Goal: Complete application form: Complete application form

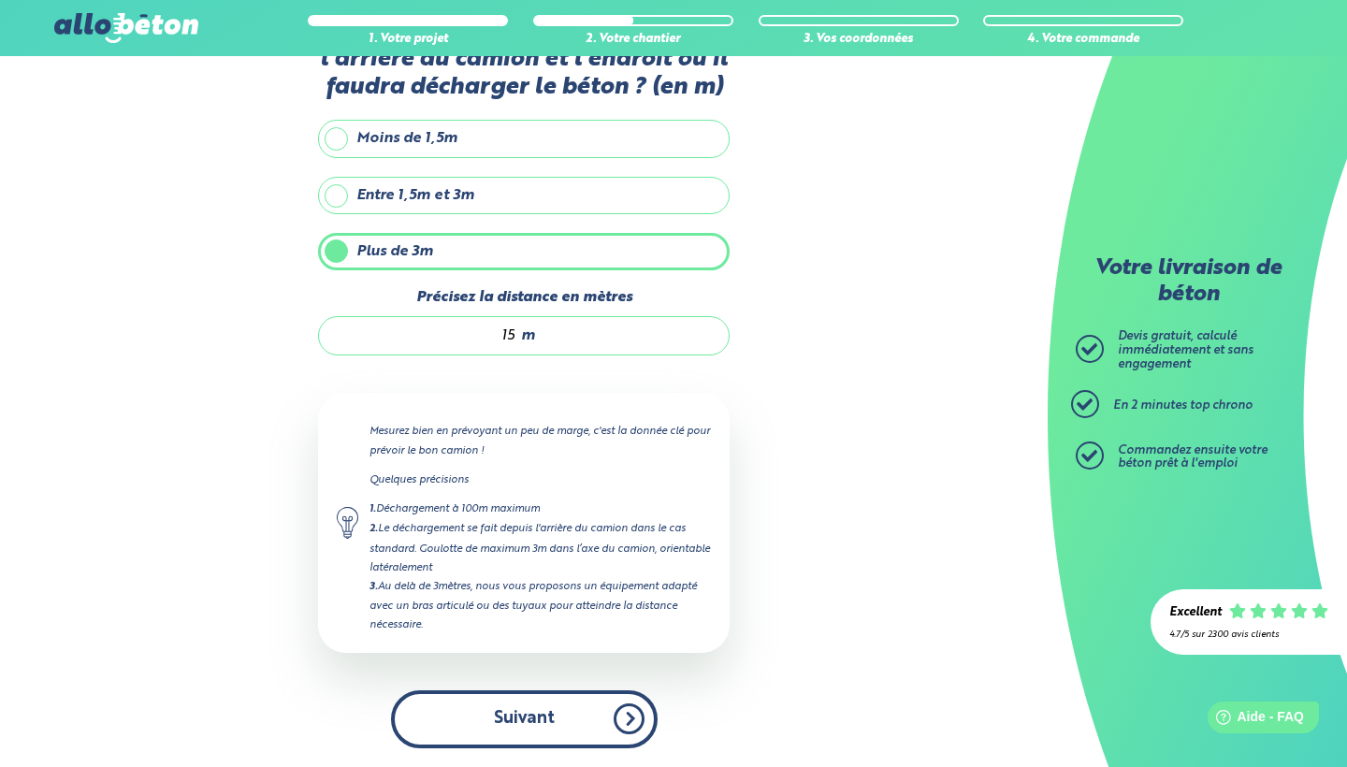
click at [572, 717] on button "Suivant" at bounding box center [524, 718] width 267 height 57
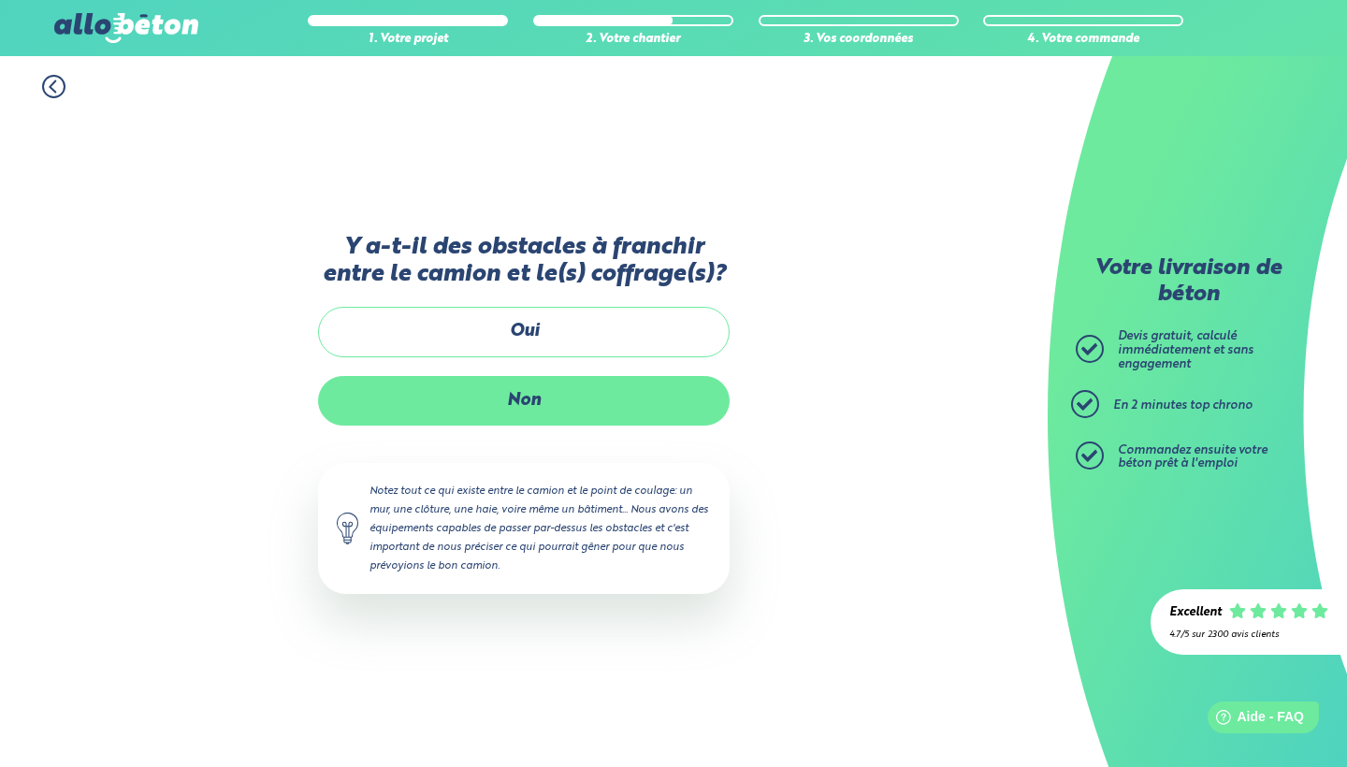
click at [556, 391] on label "Non" at bounding box center [523, 401] width 411 height 50
click at [0, 0] on input "Non" at bounding box center [0, 0] width 0 height 0
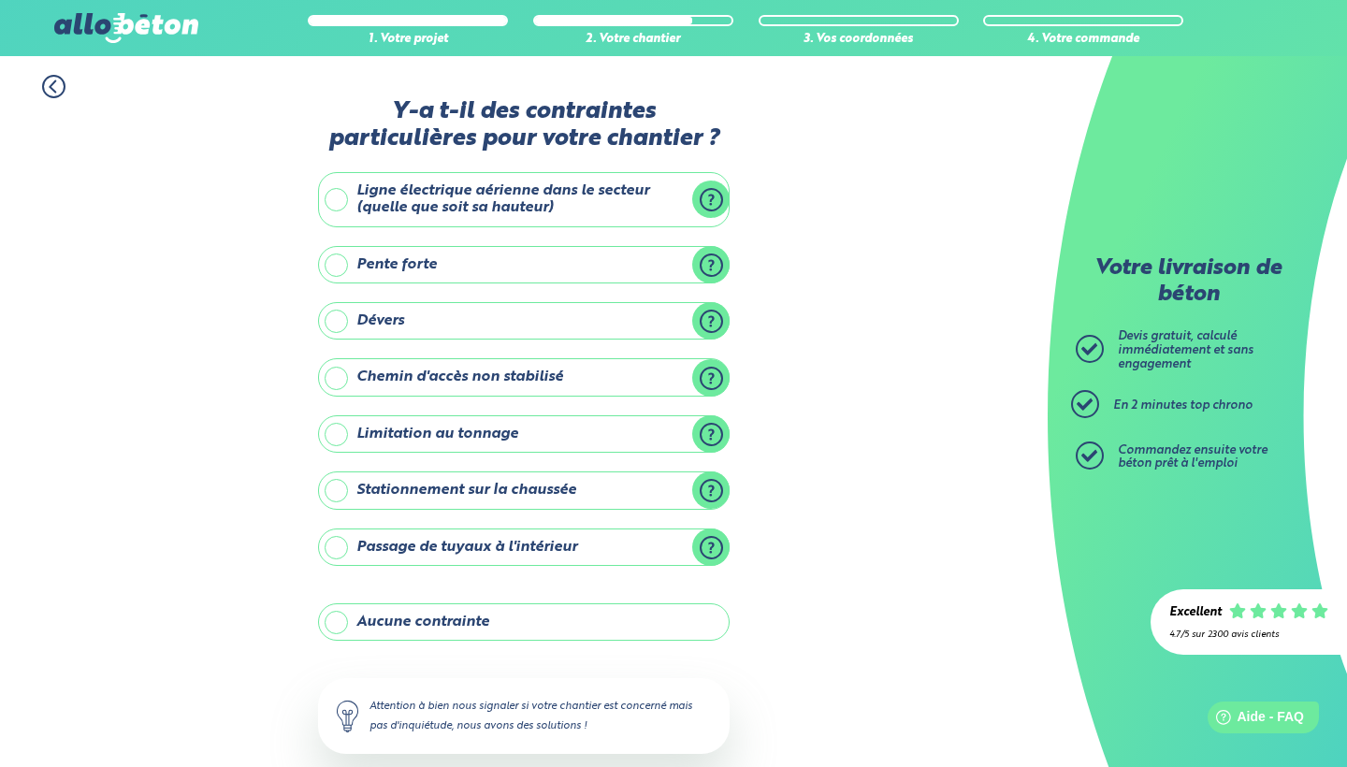
click at [495, 205] on label "Ligne électrique aérienne dans le secteur (quelle que soit sa hauteur)" at bounding box center [523, 199] width 411 height 55
click at [0, 0] on input "Ligne électrique aérienne dans le secteur (quelle que soit sa hauteur)" at bounding box center [0, 0] width 0 height 0
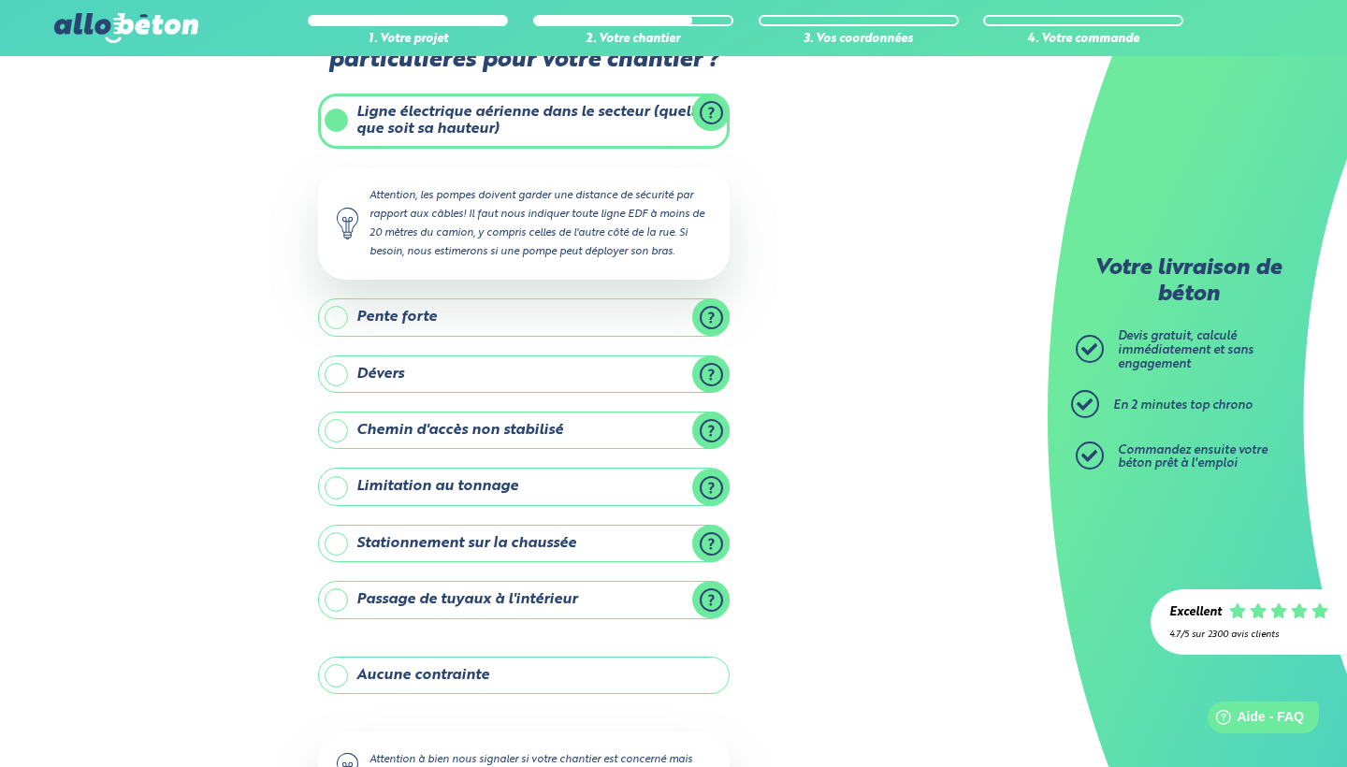
scroll to position [110, 0]
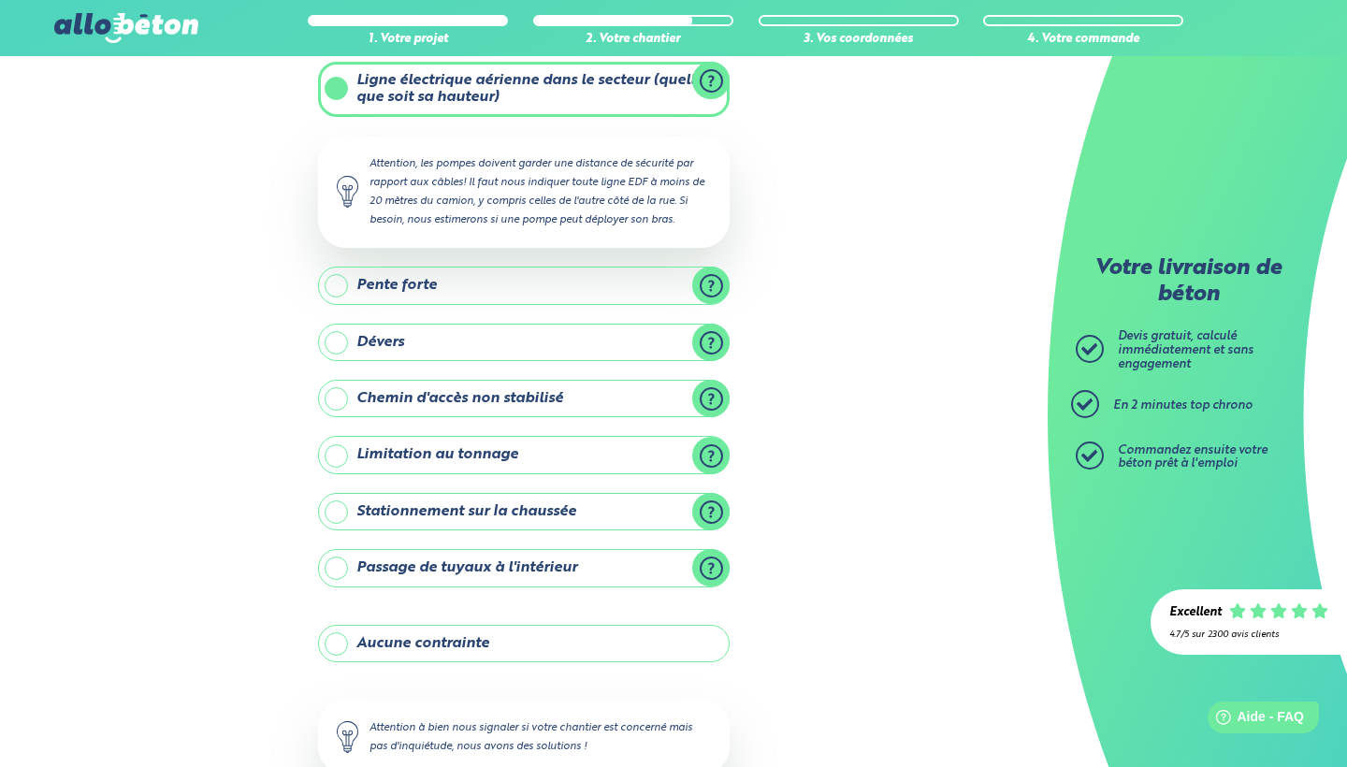
click at [701, 280] on label "Pente forte" at bounding box center [523, 285] width 411 height 37
click at [0, 0] on input "Pente forte" at bounding box center [0, 0] width 0 height 0
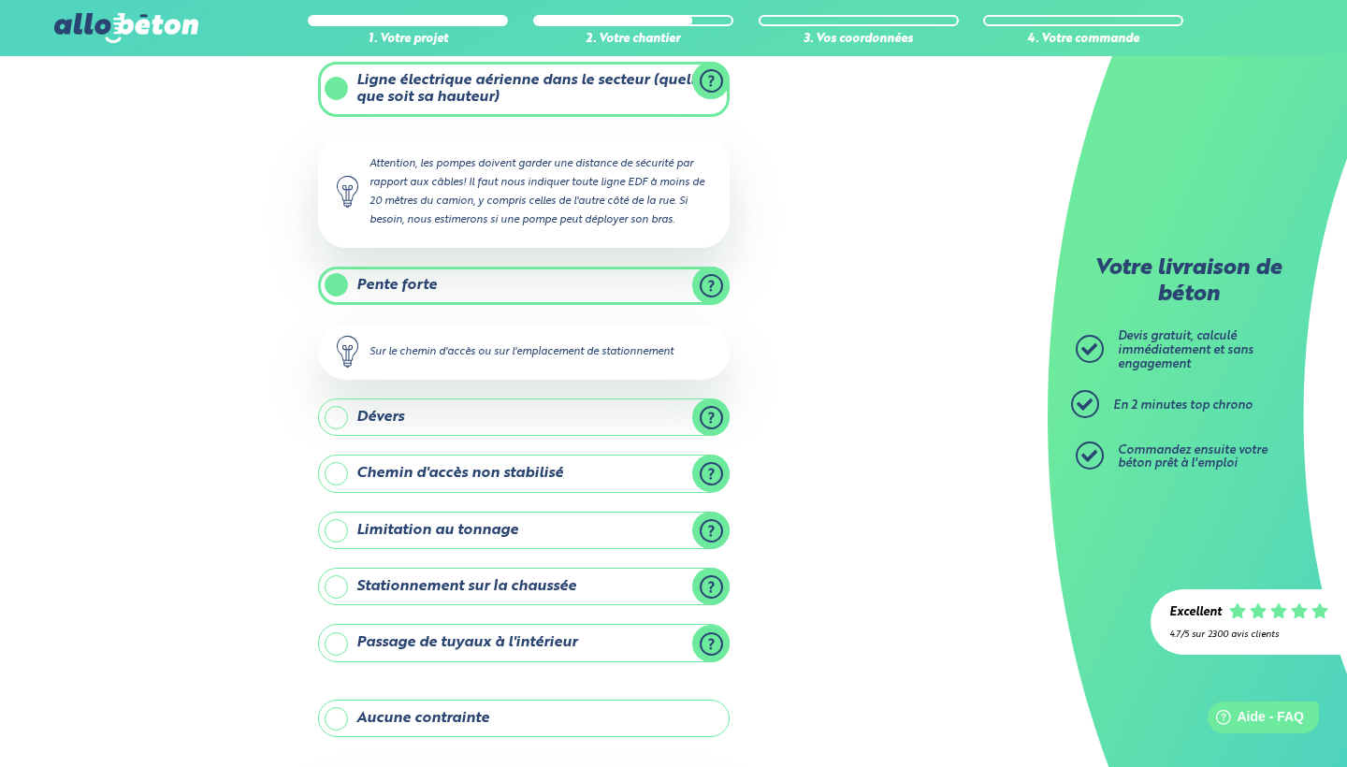
click at [578, 285] on label "Pente forte" at bounding box center [523, 285] width 411 height 37
click at [0, 0] on input "Pente forte" at bounding box center [0, 0] width 0 height 0
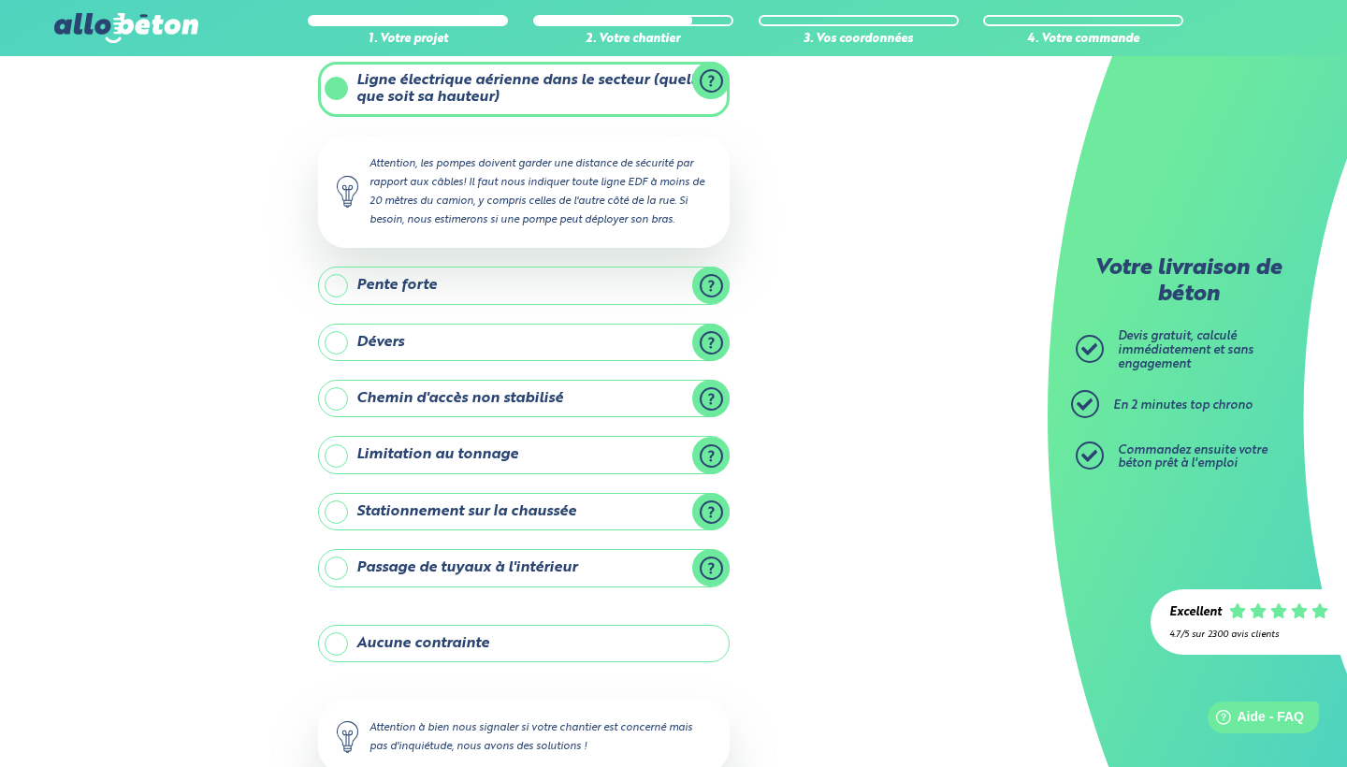
click at [578, 285] on label "Pente forte" at bounding box center [523, 285] width 411 height 37
click at [0, 0] on input "Pente forte" at bounding box center [0, 0] width 0 height 0
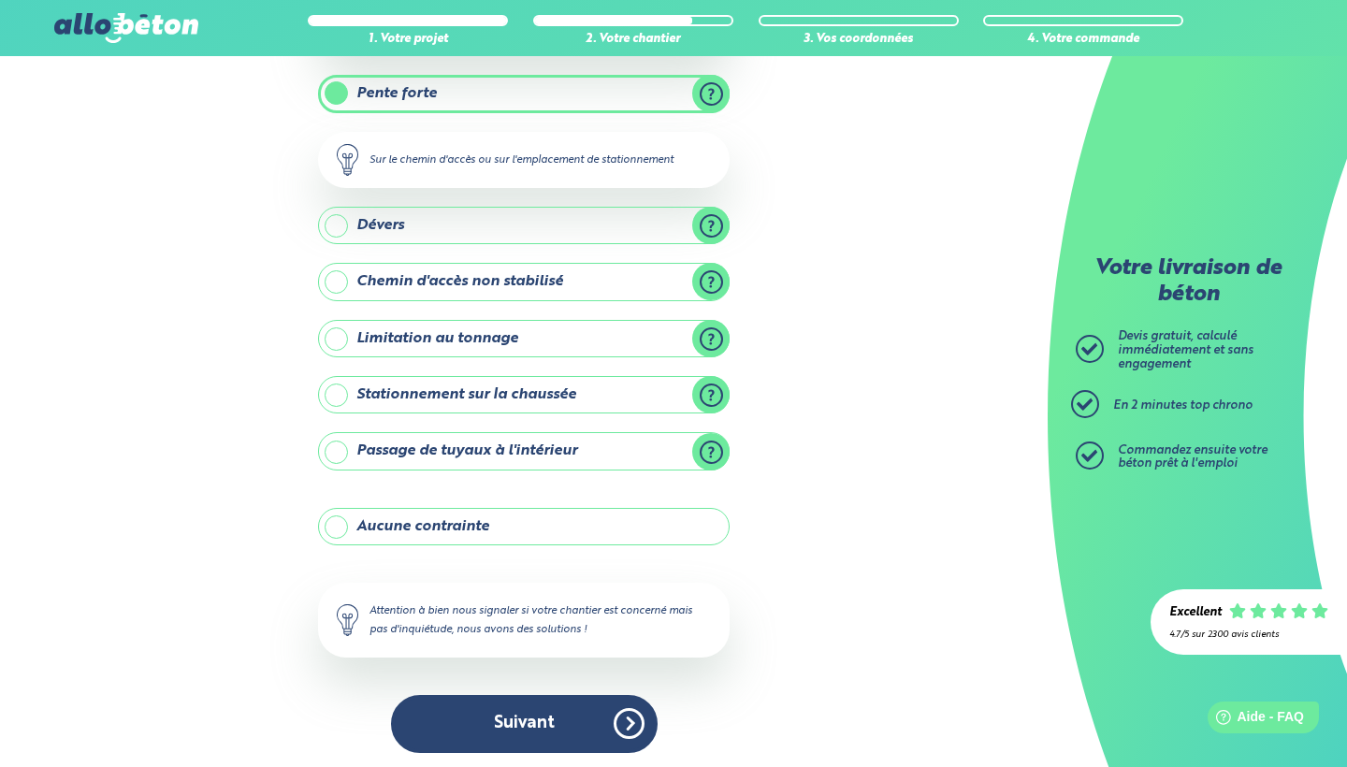
scroll to position [301, 0]
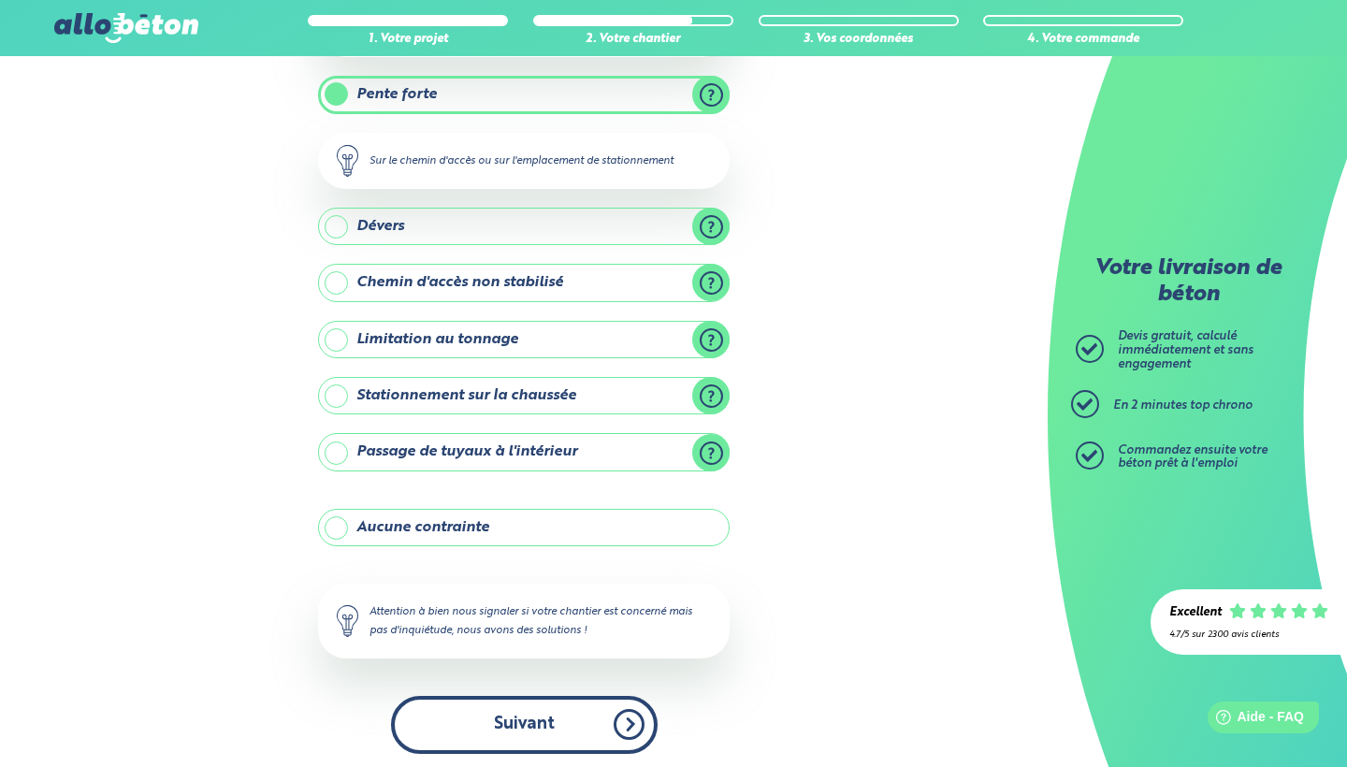
click at [516, 713] on button "Suivant" at bounding box center [524, 724] width 267 height 57
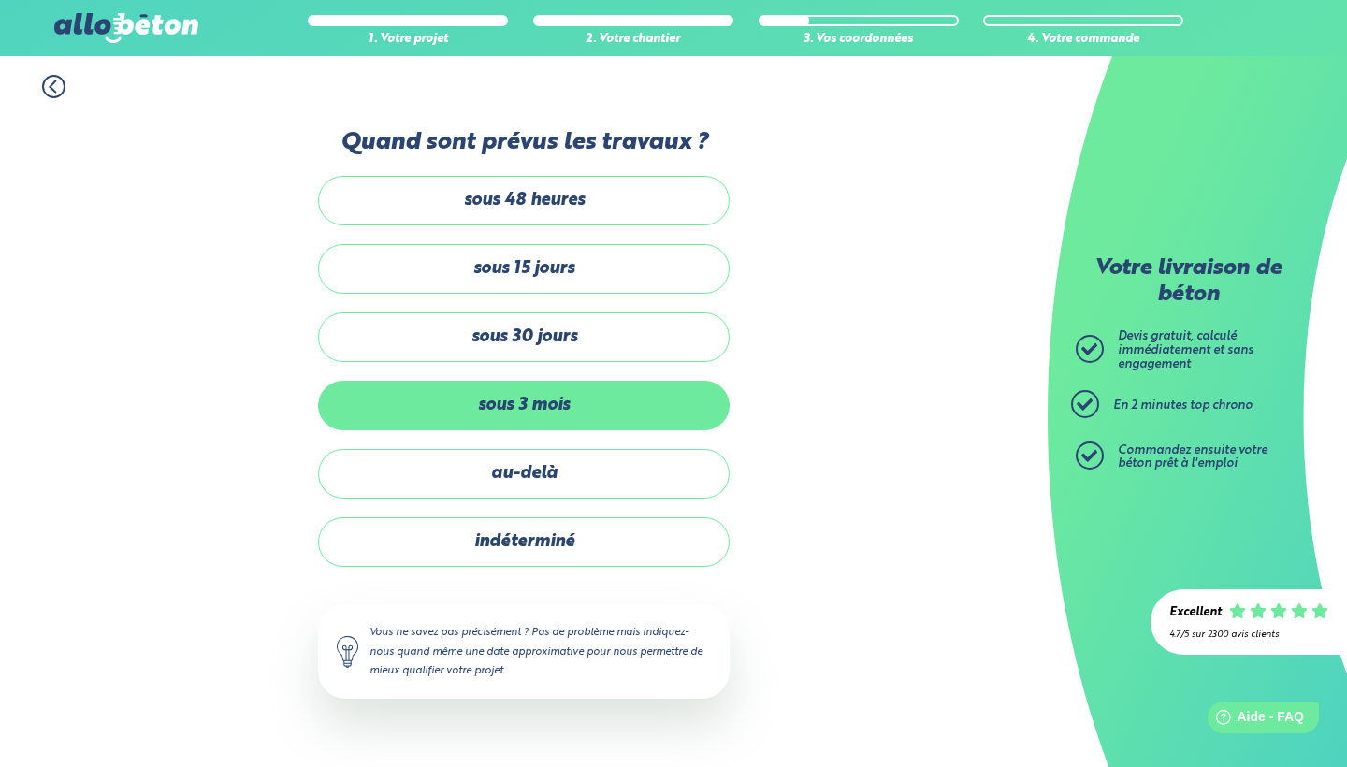
click at [563, 428] on label "sous 3 mois" at bounding box center [523, 406] width 411 height 50
click at [0, 0] on input "sous 3 mois" at bounding box center [0, 0] width 0 height 0
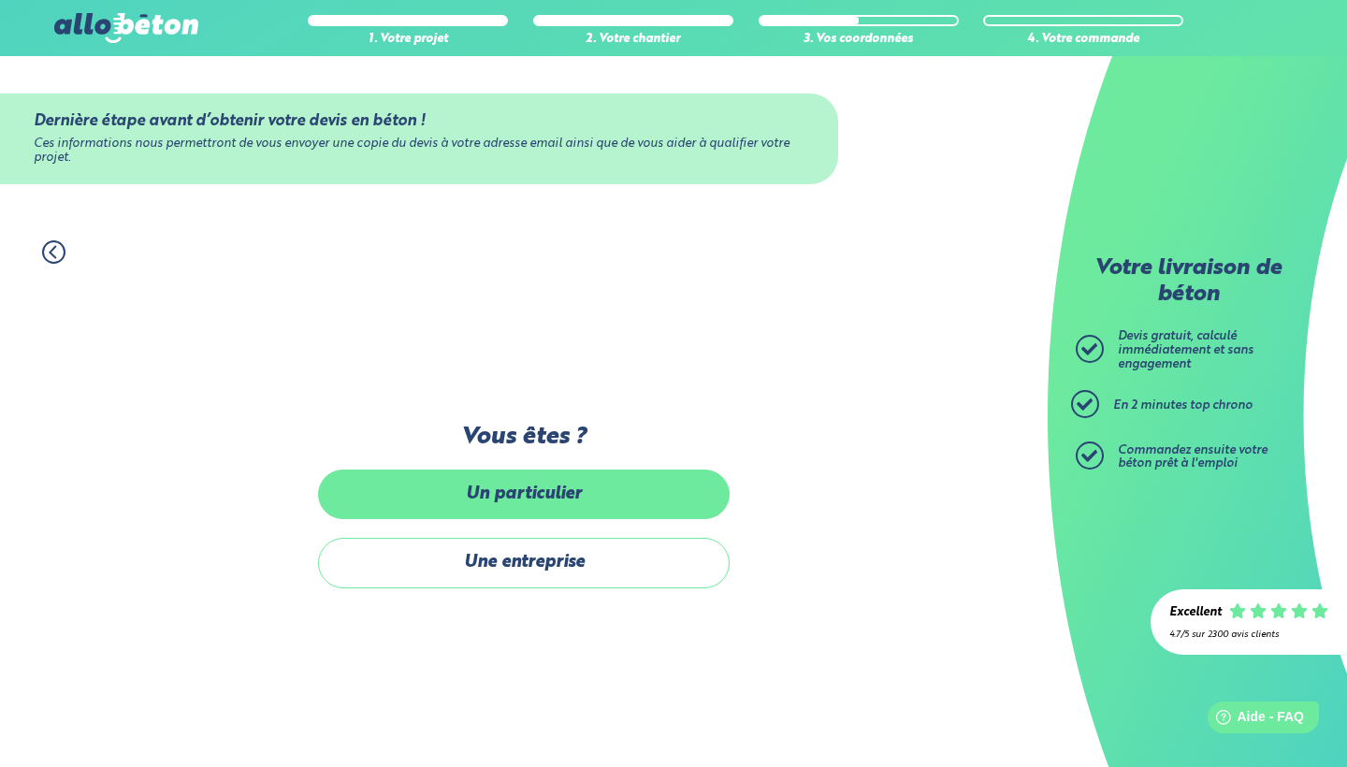
click at [556, 480] on label "Un particulier" at bounding box center [523, 494] width 411 height 50
click at [0, 0] on input "Un particulier" at bounding box center [0, 0] width 0 height 0
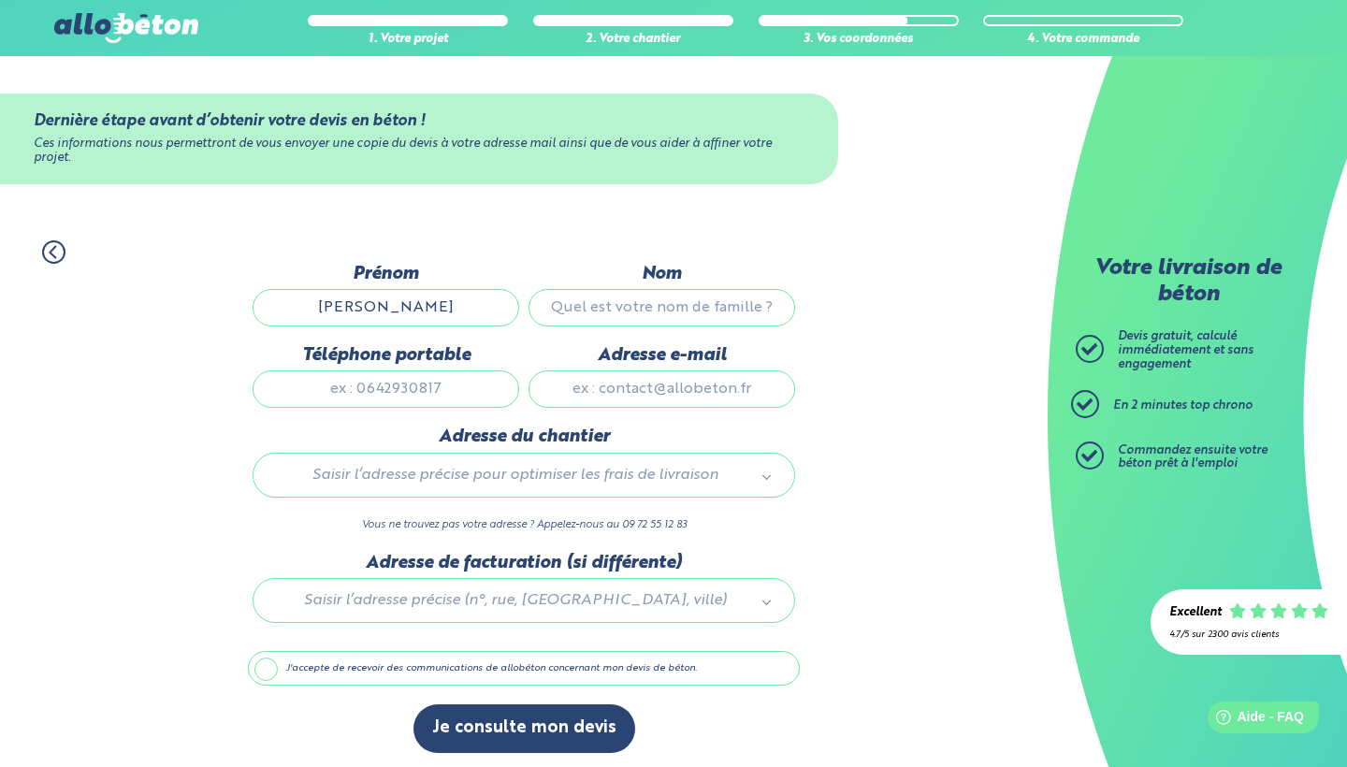
type input "[PERSON_NAME]"
type input "I"
type input "[DEMOGRAPHIC_DATA]"
type input "0601157206"
type input "[PERSON_NAME][EMAIL_ADDRESS][DOMAIN_NAME]"
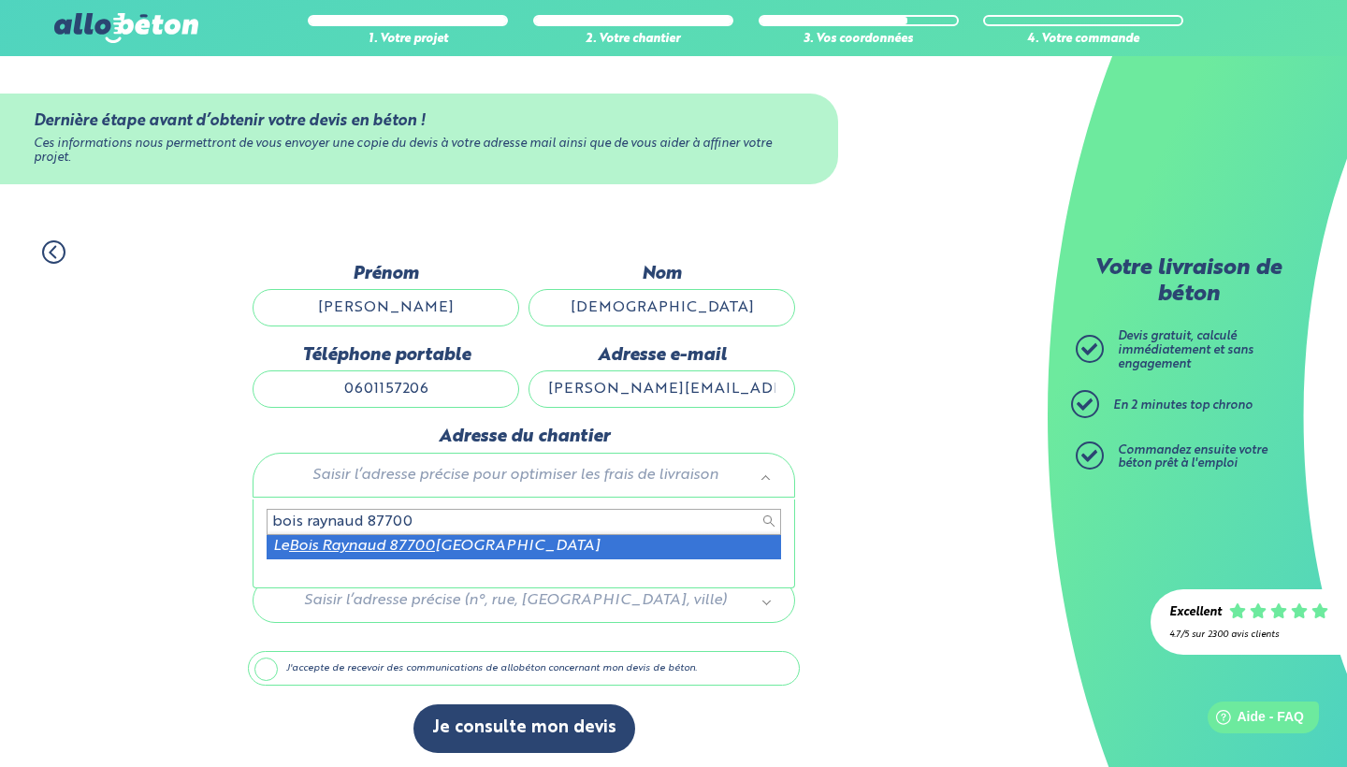
type input "bois raynaud 87700"
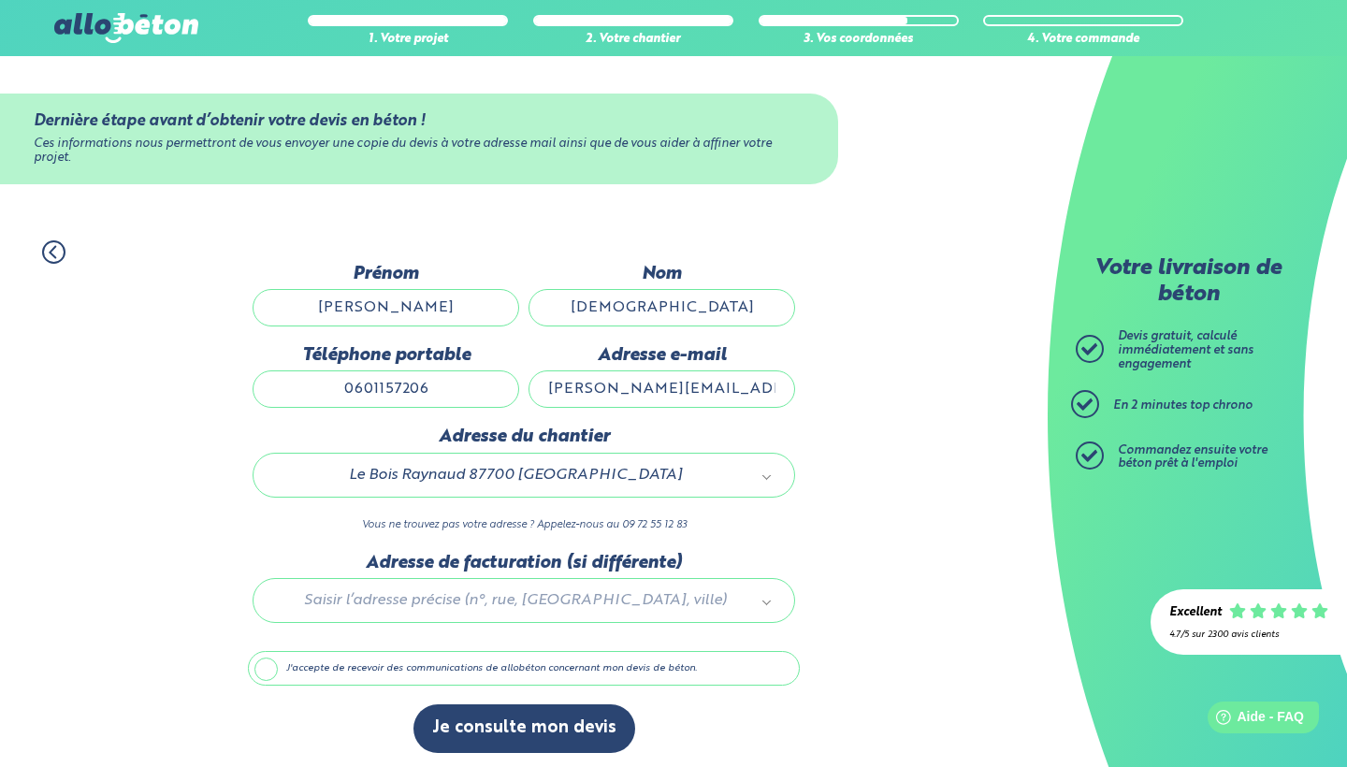
click at [354, 671] on label "J'accepte de recevoir des communications de allobéton concernant mon devis de b…" at bounding box center [524, 669] width 552 height 36
click at [0, 0] on input "J'accepte de recevoir des communications de allobéton concernant mon devis de b…" at bounding box center [0, 0] width 0 height 0
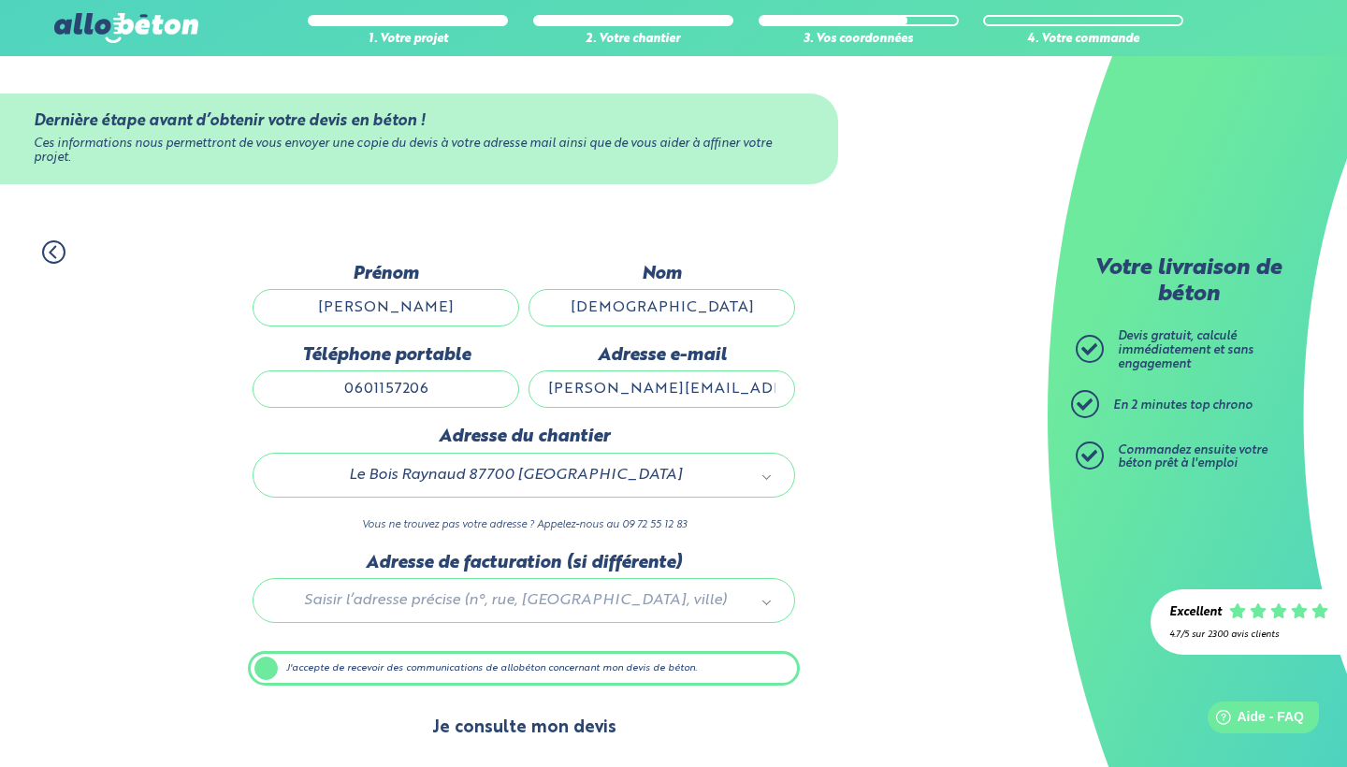
click at [503, 741] on button "Je consulte mon devis" at bounding box center [524, 728] width 222 height 48
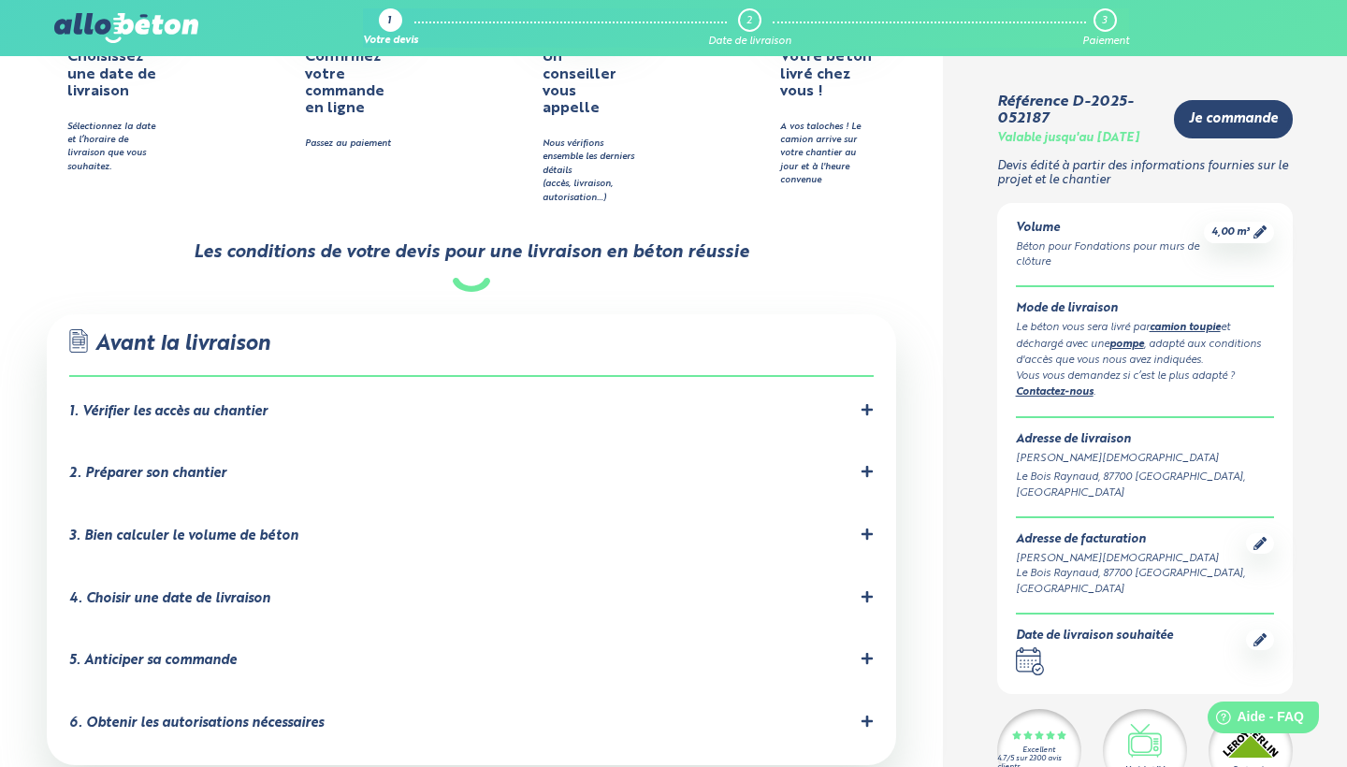
scroll to position [967, 0]
click at [281, 446] on li "2. Préparer son chantier Le chantier devra être prêt pour l'arrivée du camion. …" at bounding box center [470, 477] width 803 height 63
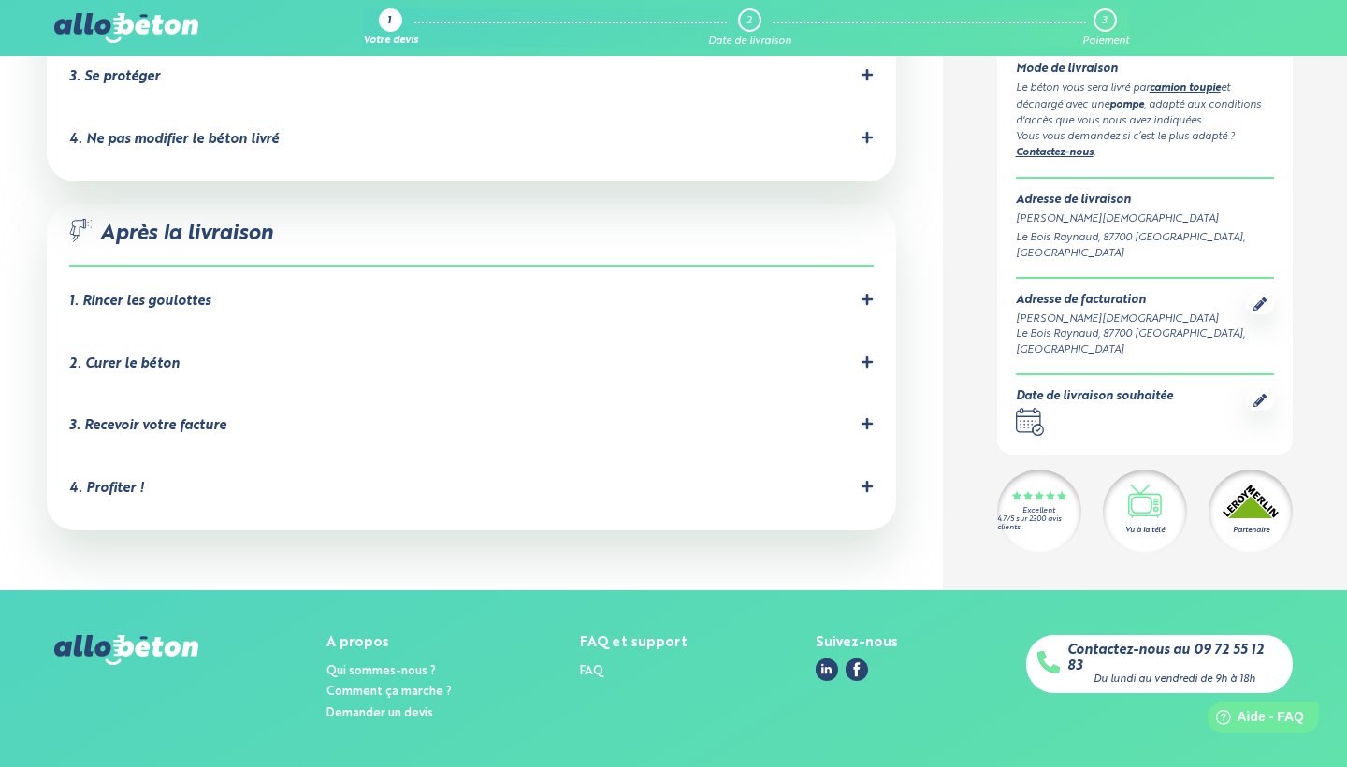
scroll to position [1898, 0]
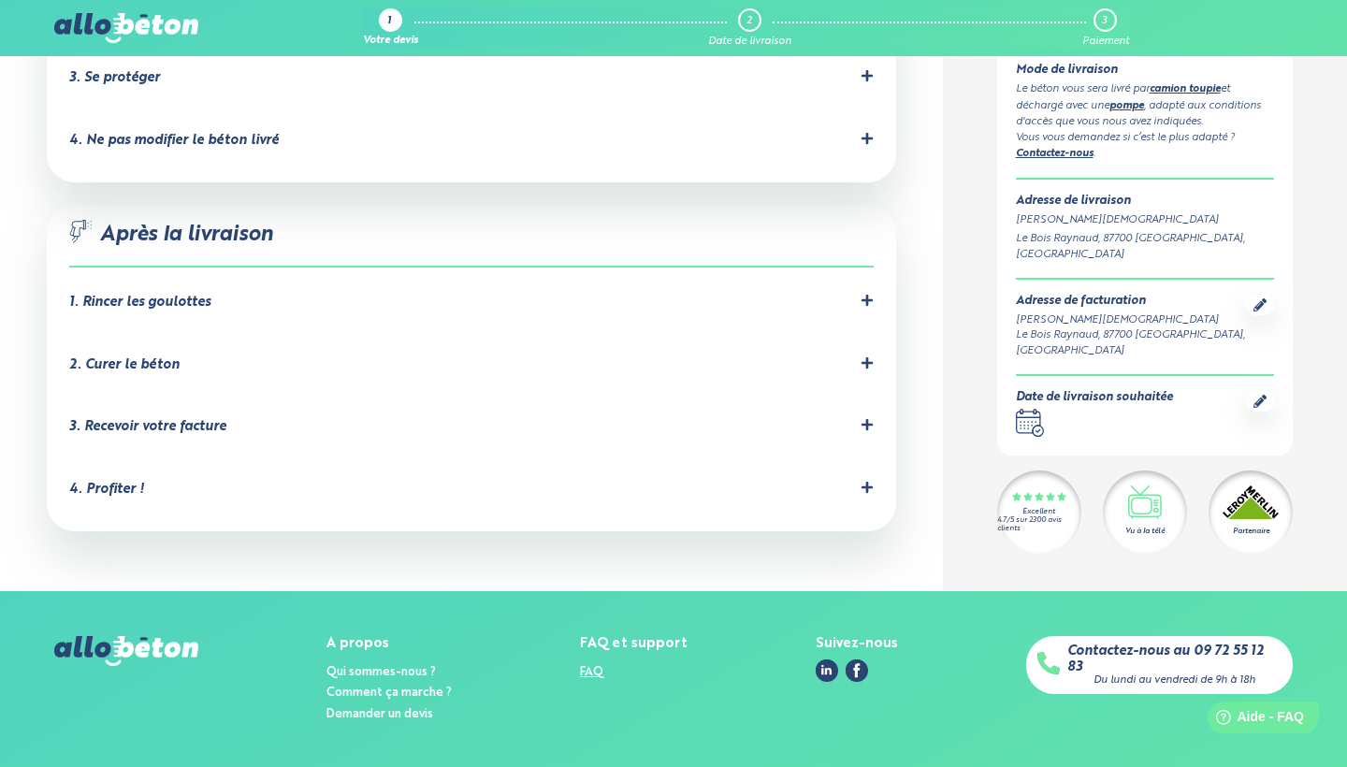
click at [599, 666] on link "FAQ" at bounding box center [591, 672] width 23 height 12
